Goal: Feedback & Contribution: Leave review/rating

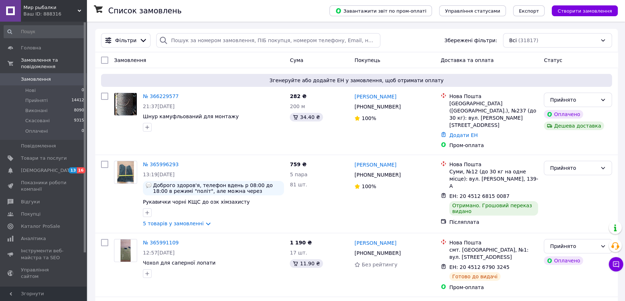
click at [160, 95] on link "№ 366229577" at bounding box center [161, 96] width 36 height 6
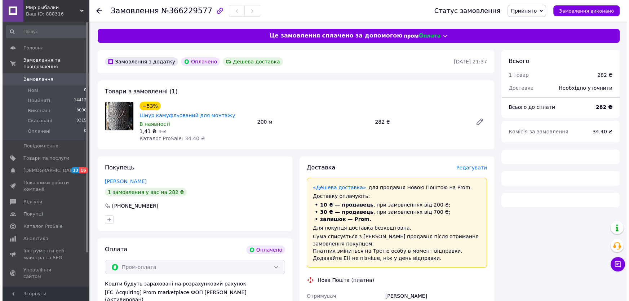
scroll to position [18, 0]
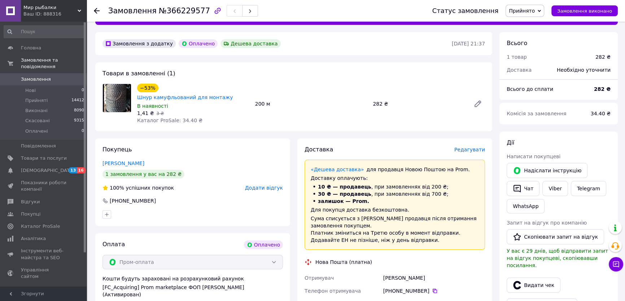
click at [468, 147] on span "Редагувати" at bounding box center [469, 150] width 31 height 6
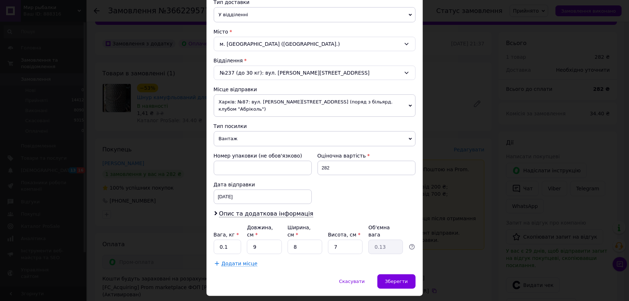
scroll to position [177, 0]
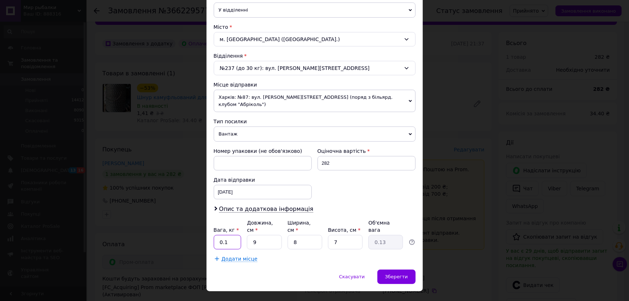
drag, startPoint x: 233, startPoint y: 229, endPoint x: 198, endPoint y: 226, distance: 35.0
click at [199, 227] on div "× Редагування доставки Спосіб доставки Нова Пошта (платна) Платник Отримувач Ві…" at bounding box center [314, 150] width 629 height 301
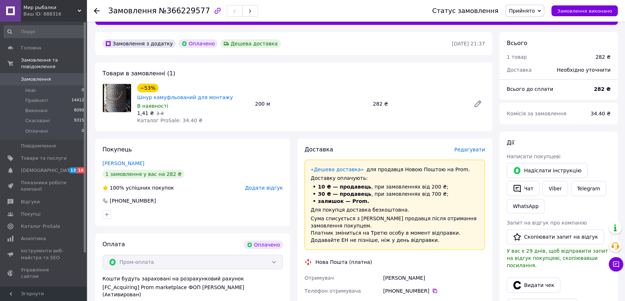
click at [476, 146] on div "Редагувати" at bounding box center [469, 149] width 31 height 7
click at [476, 147] on span "Редагувати" at bounding box center [469, 150] width 31 height 6
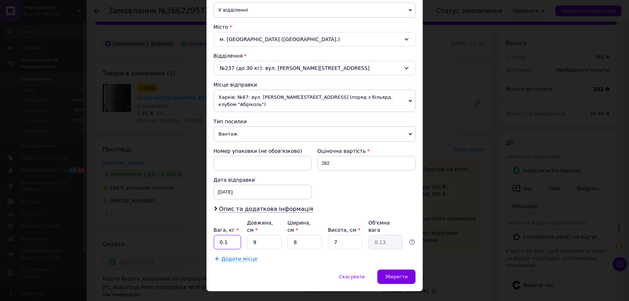
drag, startPoint x: 228, startPoint y: 231, endPoint x: 216, endPoint y: 229, distance: 12.0
click at [216, 235] on input "0.1" at bounding box center [228, 242] width 28 height 14
type input "1"
click at [387, 274] on span "Зберегти" at bounding box center [396, 276] width 23 height 5
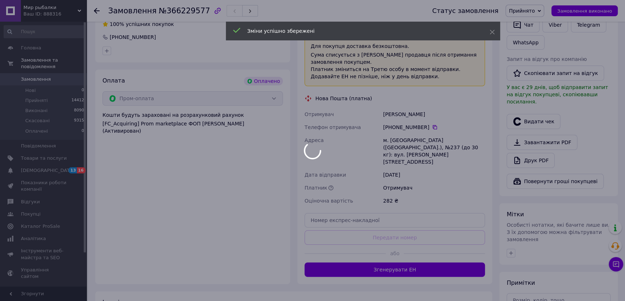
scroll to position [182, 0]
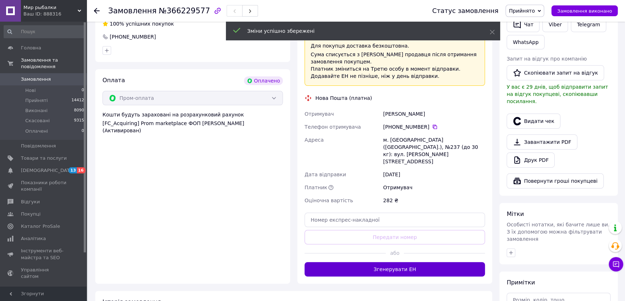
click at [422, 262] on button "Згенерувати ЕН" at bounding box center [394, 269] width 180 height 14
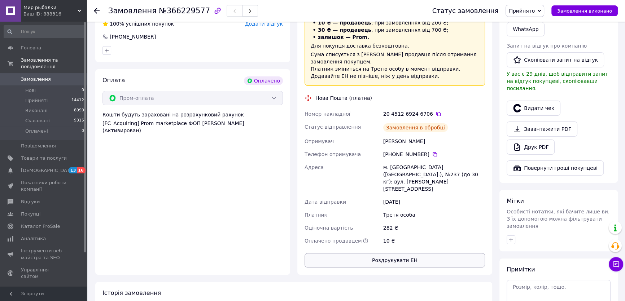
click at [422, 253] on button "Роздрукувати ЕН" at bounding box center [394, 260] width 180 height 14
click at [39, 76] on span "Замовлення" at bounding box center [36, 79] width 30 height 6
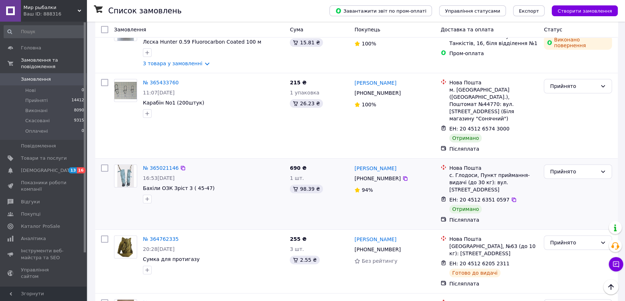
scroll to position [361, 0]
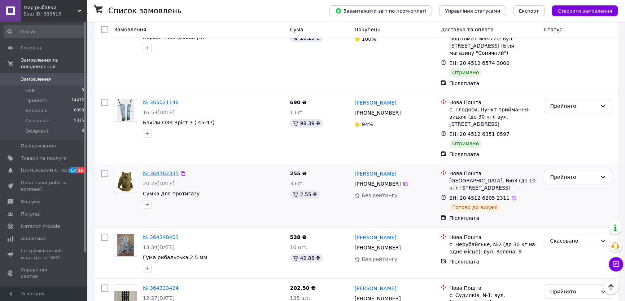
click at [152, 171] on link "№ 364762335" at bounding box center [161, 174] width 36 height 6
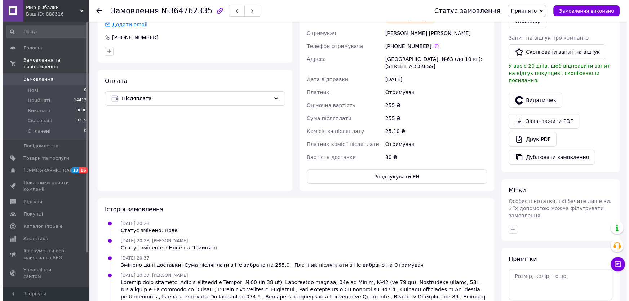
scroll to position [108, 0]
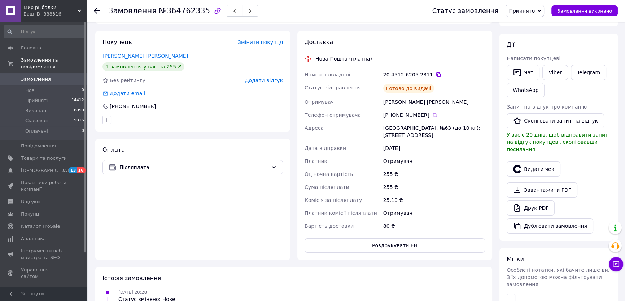
click at [269, 80] on span "Додати відгук" at bounding box center [264, 81] width 38 height 6
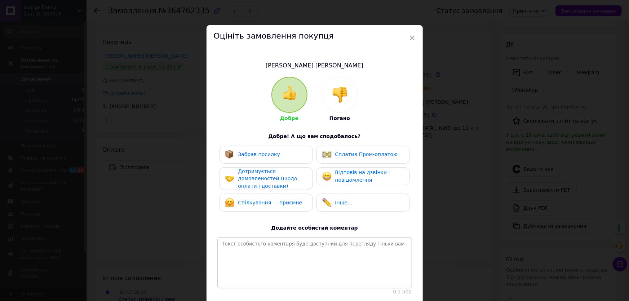
drag, startPoint x: 344, startPoint y: 99, endPoint x: 300, endPoint y: 121, distance: 48.9
click at [344, 99] on img at bounding box center [340, 95] width 16 height 16
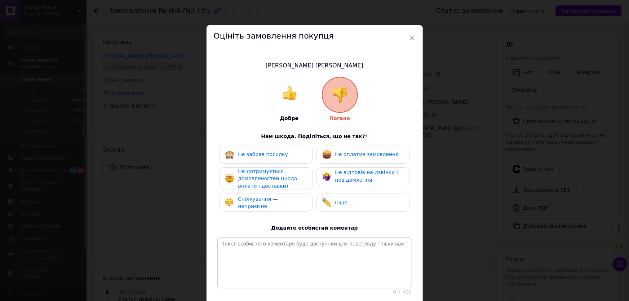
drag, startPoint x: 264, startPoint y: 144, endPoint x: 264, endPoint y: 154, distance: 10.1
click at [264, 145] on div "Добре Погано Нам шкода. Поділіться, що не так? * Не забрав посилку Не оплатив з…" at bounding box center [314, 186] width 195 height 219
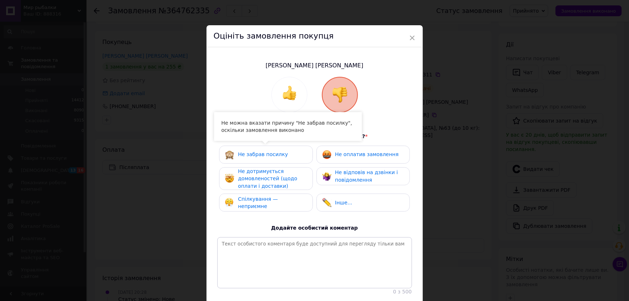
drag, startPoint x: 265, startPoint y: 155, endPoint x: 310, endPoint y: 157, distance: 45.1
click at [265, 155] on span "Не забрав посилку" at bounding box center [263, 154] width 50 height 6
click at [340, 157] on span "Не оплатив замовлення" at bounding box center [366, 154] width 63 height 6
drag, startPoint x: 264, startPoint y: 173, endPoint x: 342, endPoint y: 187, distance: 79.6
click at [273, 177] on span "Не дотримується домовленостей (щодо оплати і доставки)" at bounding box center [267, 178] width 59 height 21
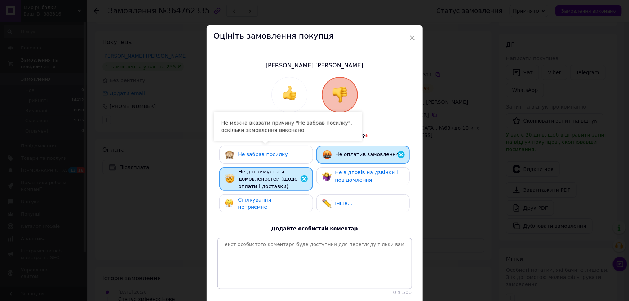
click at [351, 188] on div "Не забрав посилку Не оплатив замовлення Не дотримується домовленостей (щодо опл…" at bounding box center [314, 181] width 195 height 71
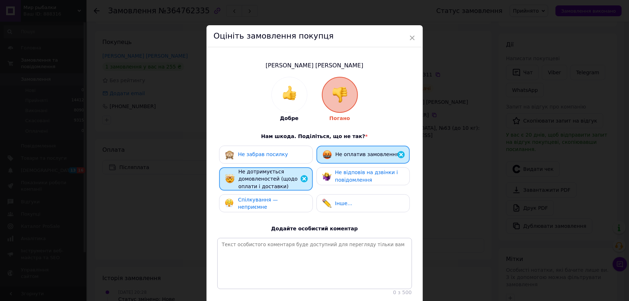
drag, startPoint x: 341, startPoint y: 182, endPoint x: 335, endPoint y: 185, distance: 6.8
click at [339, 184] on div "Не відповів на дзвінки і повідомлення" at bounding box center [363, 176] width 93 height 18
click at [281, 195] on div "Спілкування — неприємне" at bounding box center [265, 203] width 93 height 18
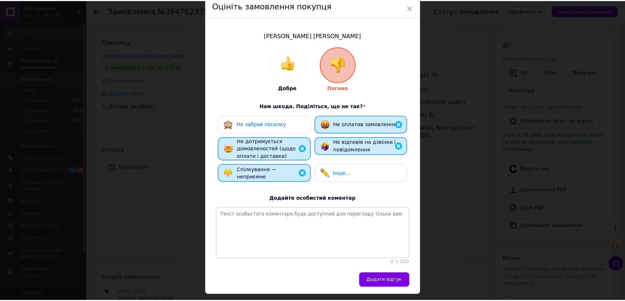
scroll to position [57, 0]
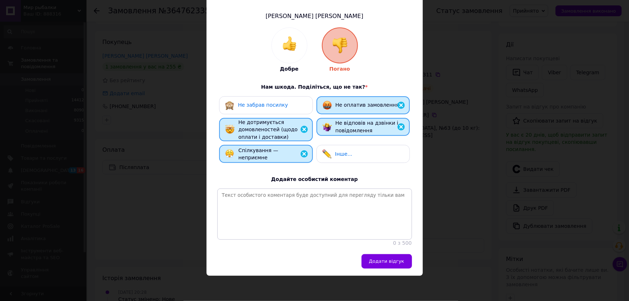
click at [386, 262] on span "Додати відгук" at bounding box center [386, 261] width 35 height 5
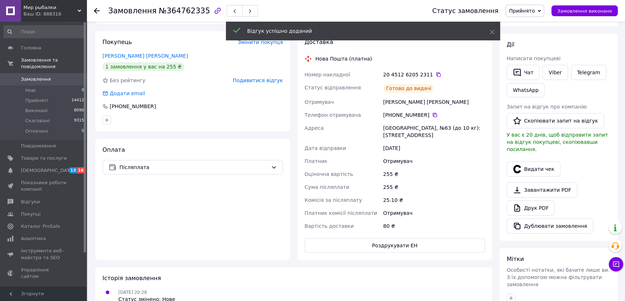
click at [265, 83] on span "Подивитися відгук" at bounding box center [258, 81] width 50 height 6
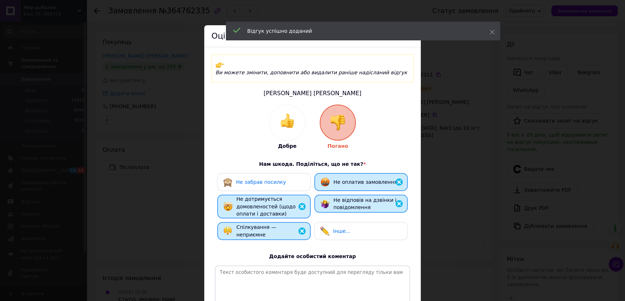
click at [274, 179] on span "Не забрав посилку" at bounding box center [261, 182] width 50 height 6
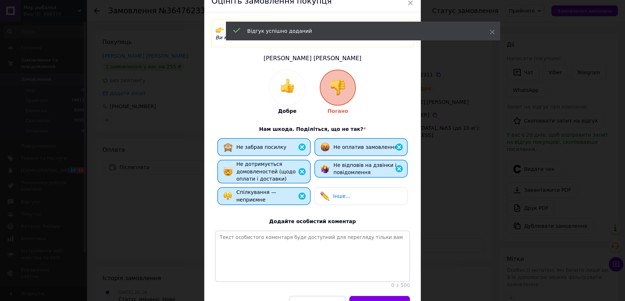
scroll to position [77, 0]
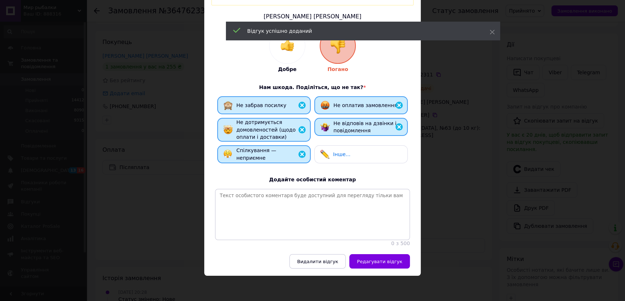
click at [386, 258] on button "Редагувати відгук" at bounding box center [379, 261] width 61 height 14
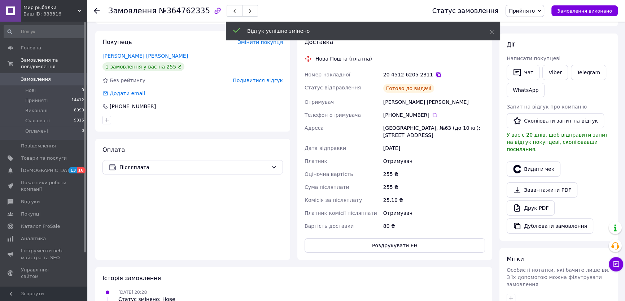
click at [436, 72] on icon at bounding box center [438, 74] width 4 height 4
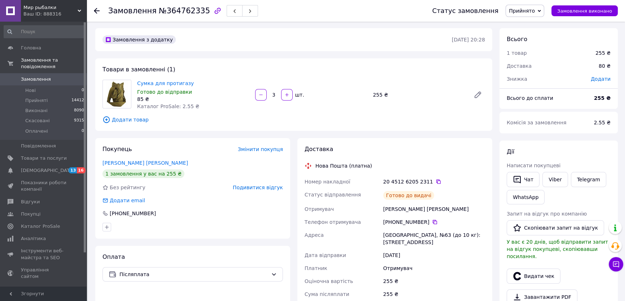
scroll to position [0, 0]
click at [40, 76] on span "Замовлення" at bounding box center [36, 79] width 30 height 6
